Goal: Task Accomplishment & Management: Manage account settings

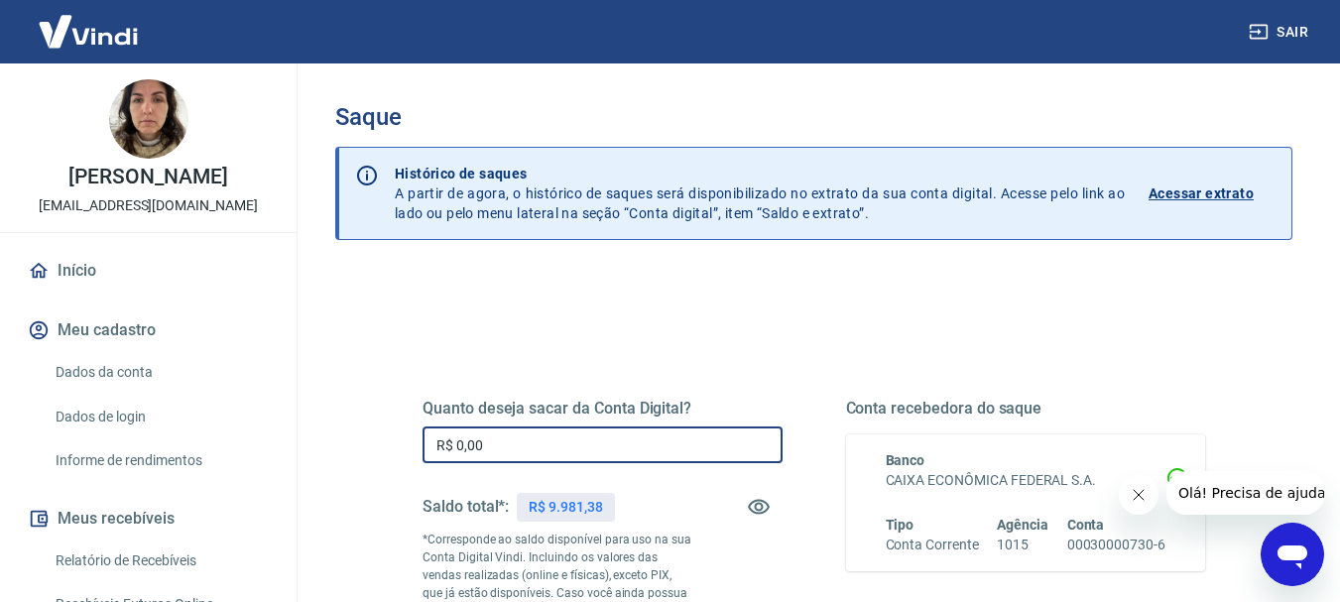
click at [557, 452] on input "R$ 0,00" at bounding box center [602, 444] width 360 height 37
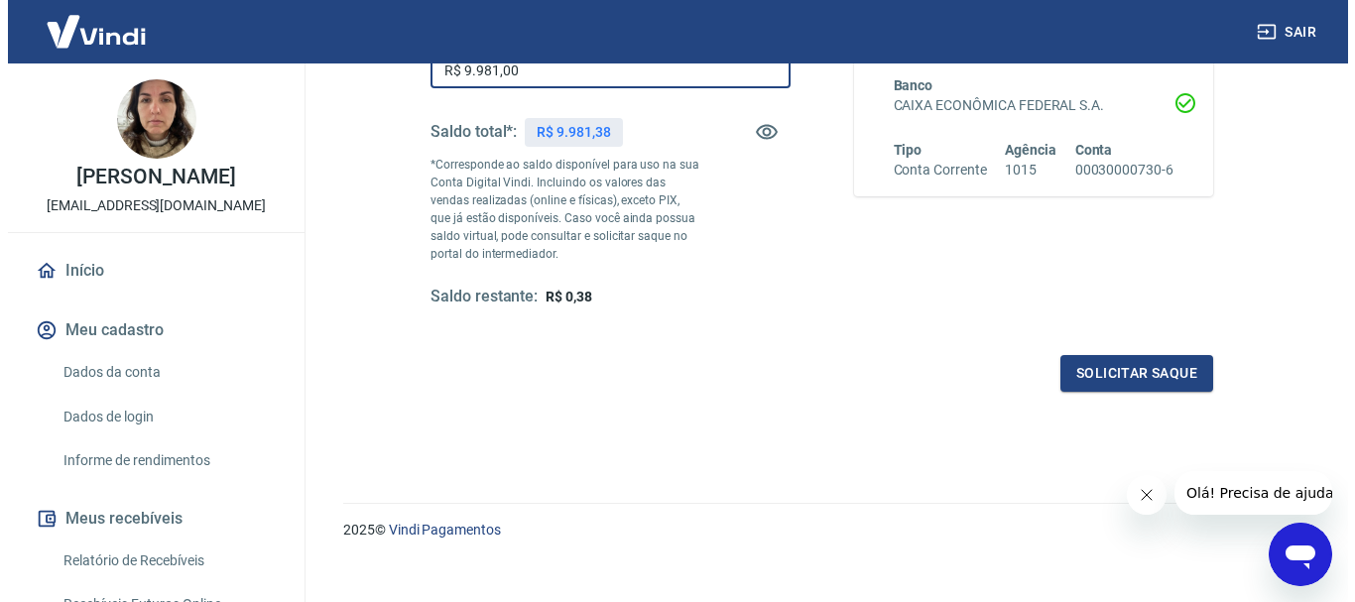
scroll to position [397, 0]
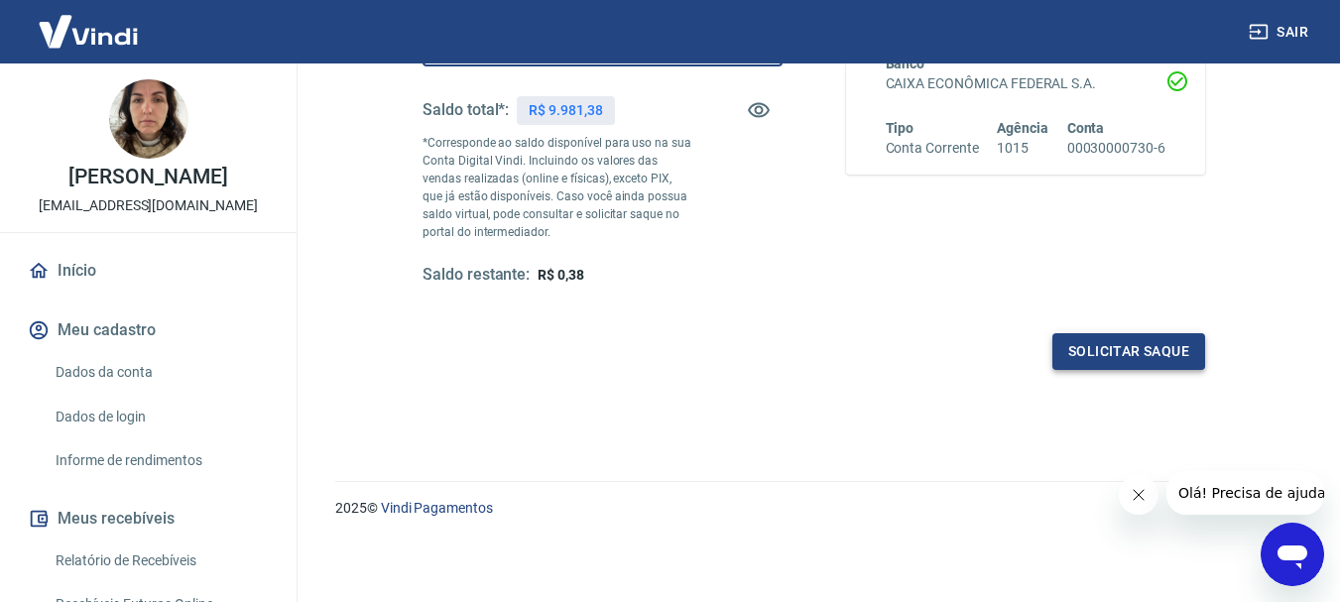
type input "R$ 9.981,00"
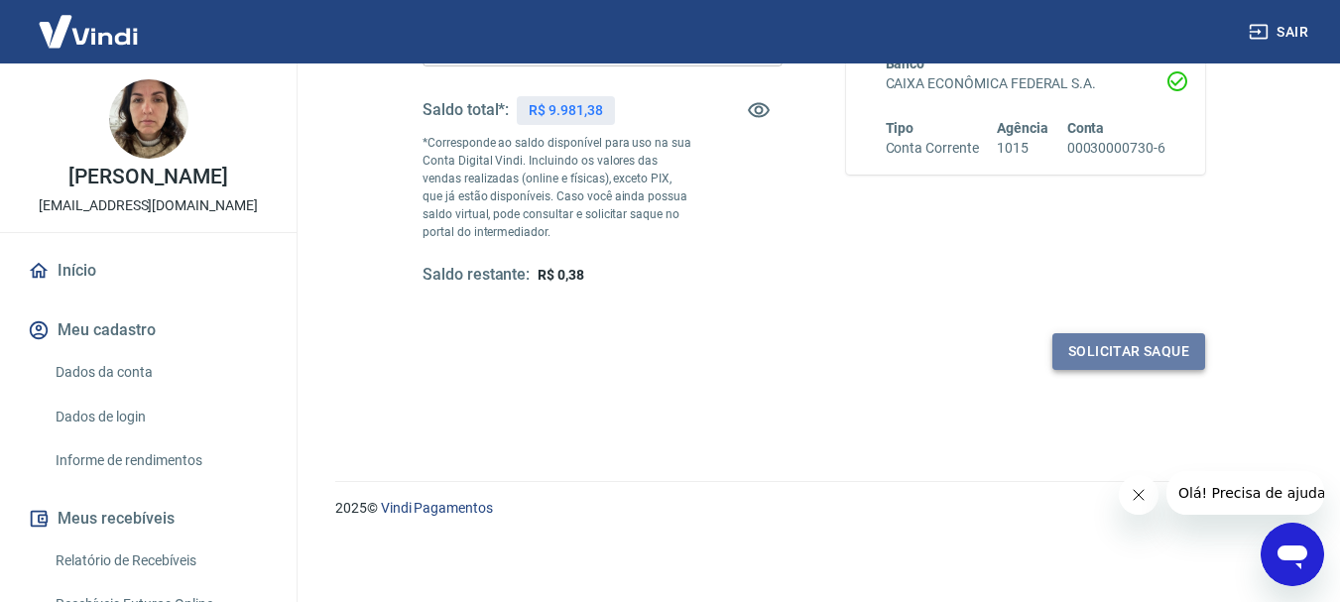
click at [1108, 350] on button "Solicitar saque" at bounding box center [1128, 351] width 153 height 37
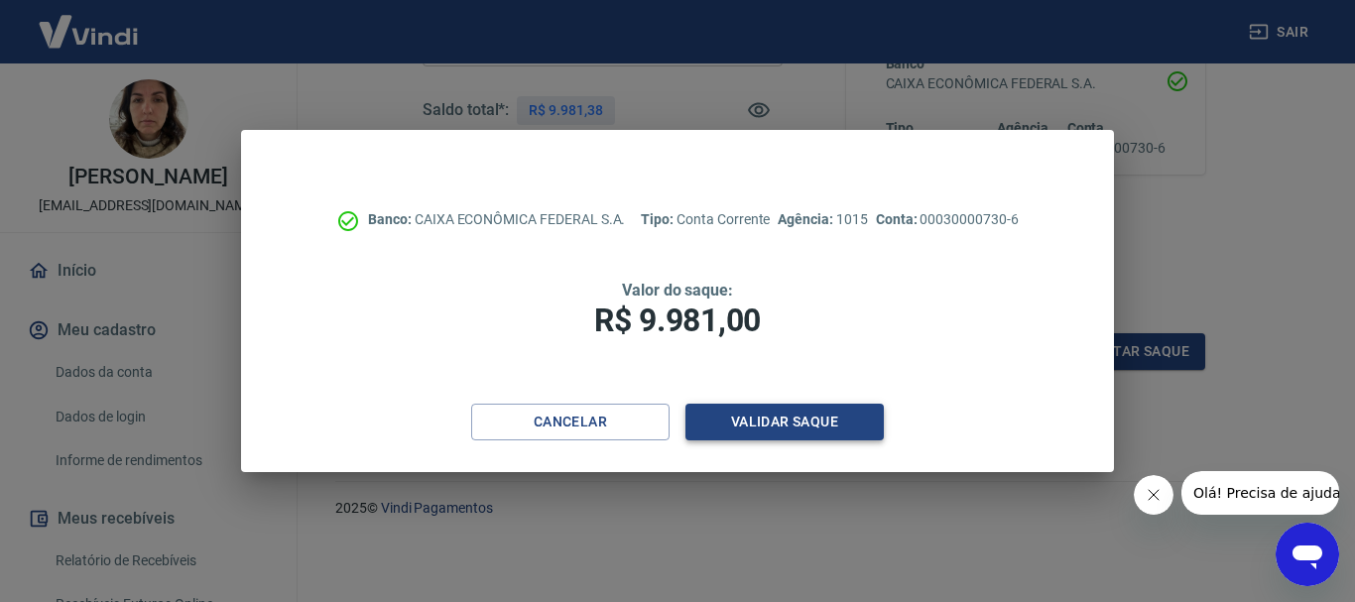
click at [793, 424] on button "Validar saque" at bounding box center [784, 422] width 198 height 37
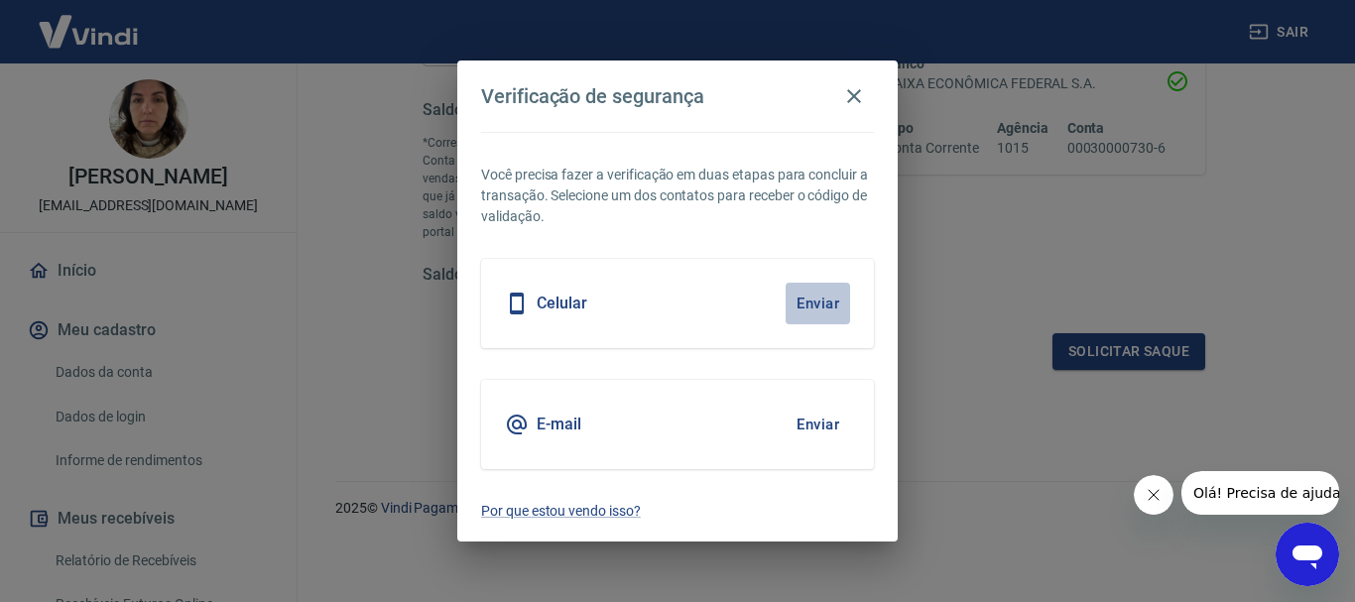
click at [820, 304] on button "Enviar" at bounding box center [817, 304] width 64 height 42
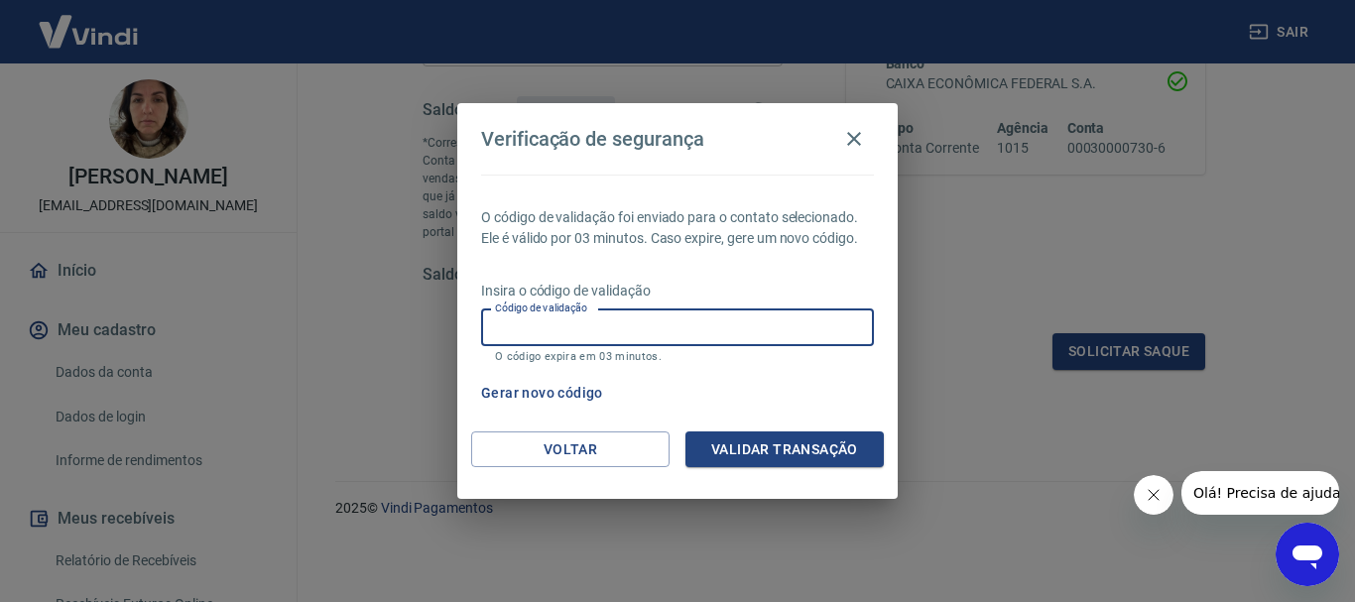
click at [818, 324] on input "Código de validação" at bounding box center [677, 327] width 393 height 37
type input "473055"
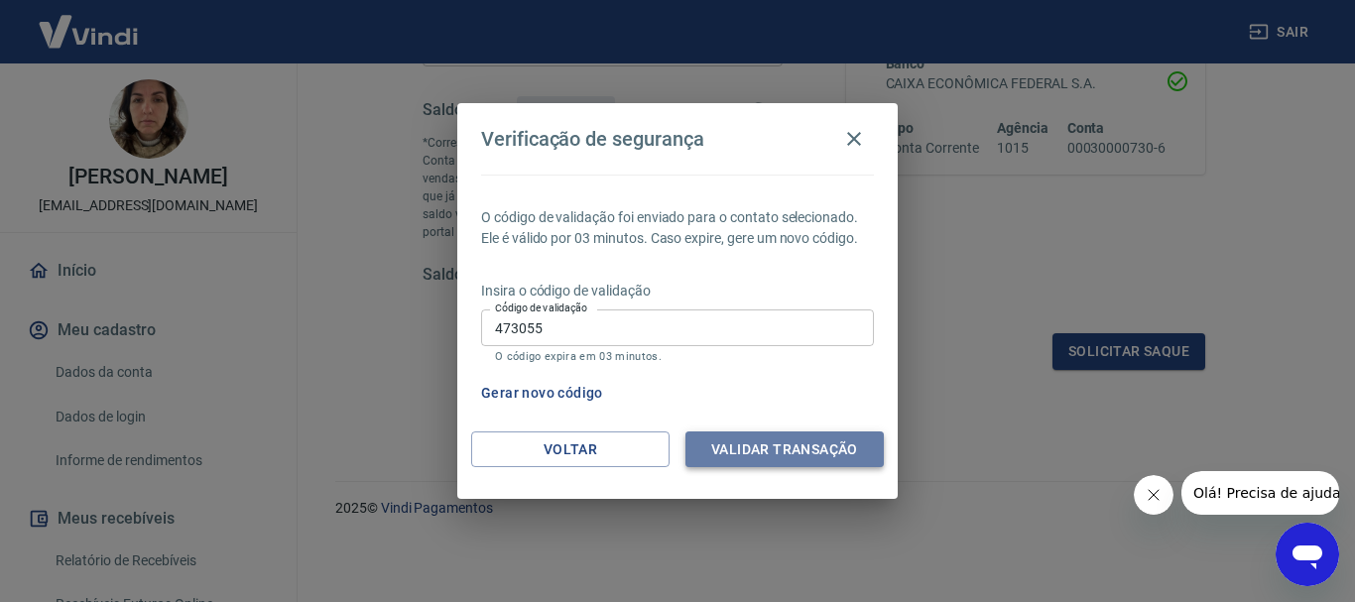
click at [829, 437] on button "Validar transação" at bounding box center [784, 449] width 198 height 37
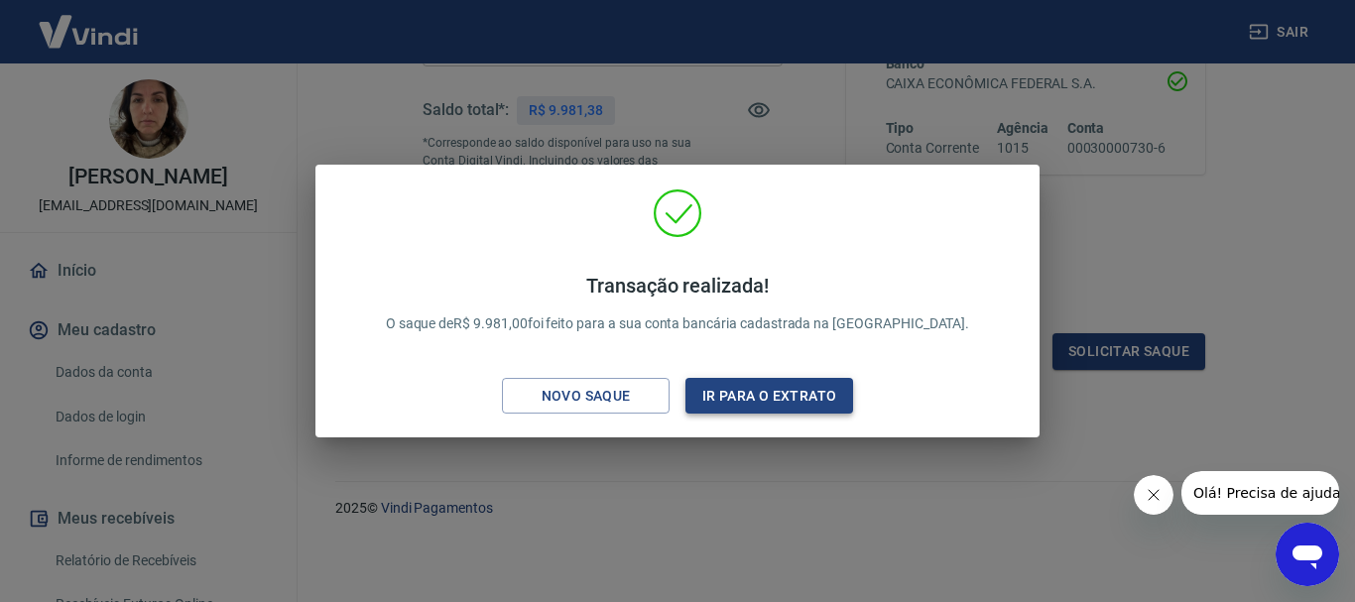
click at [751, 410] on button "Ir para o extrato" at bounding box center [769, 396] width 168 height 37
